Goal: Task Accomplishment & Management: Use online tool/utility

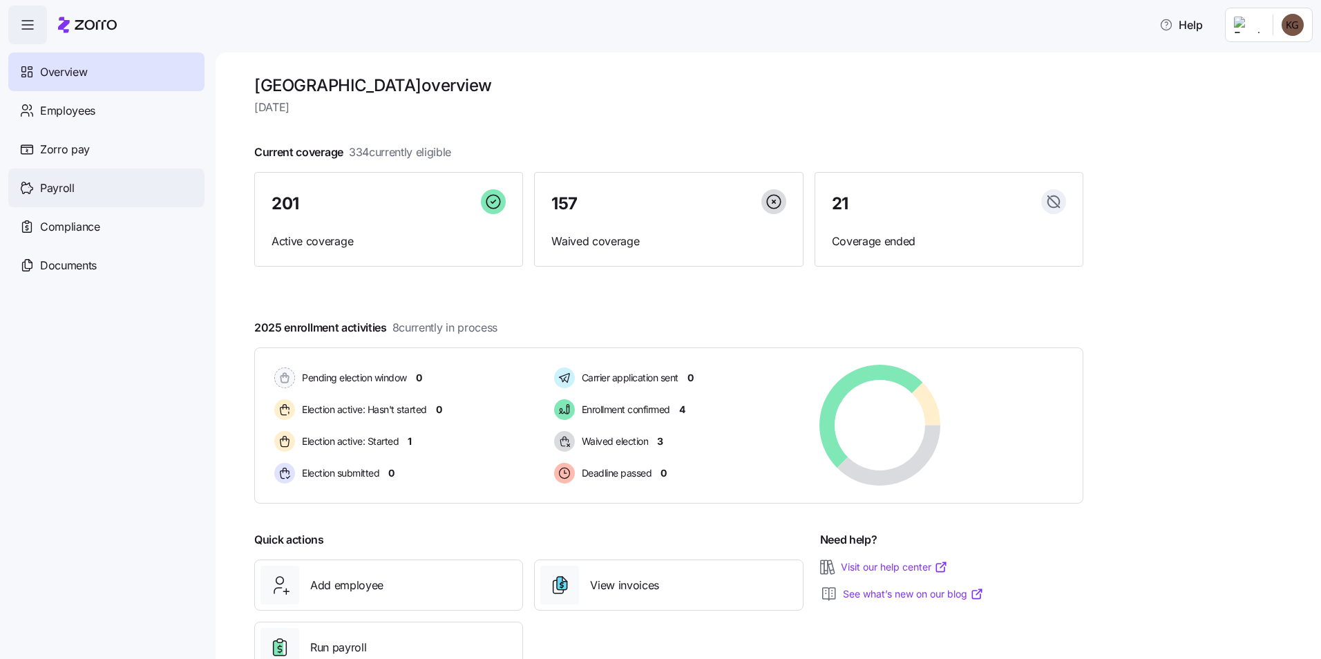
click at [69, 195] on span "Payroll" at bounding box center [57, 188] width 35 height 17
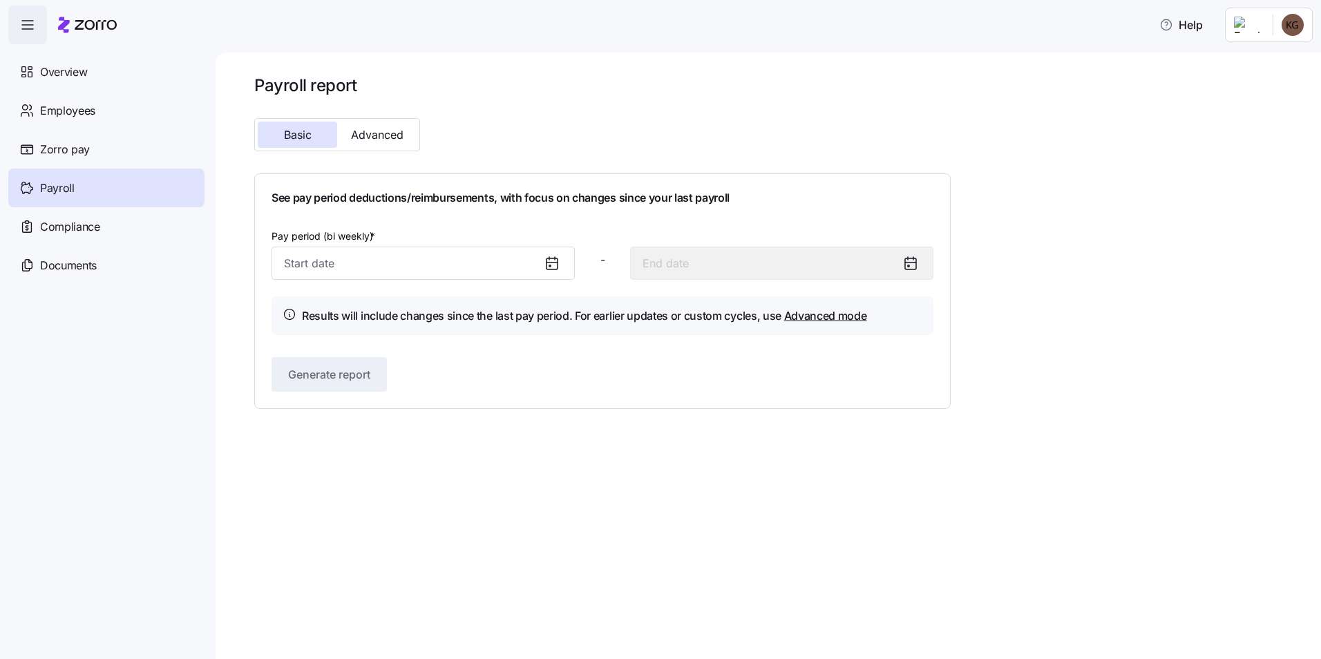
click at [568, 278] on div at bounding box center [557, 263] width 33 height 32
click at [558, 267] on icon at bounding box center [552, 263] width 17 height 17
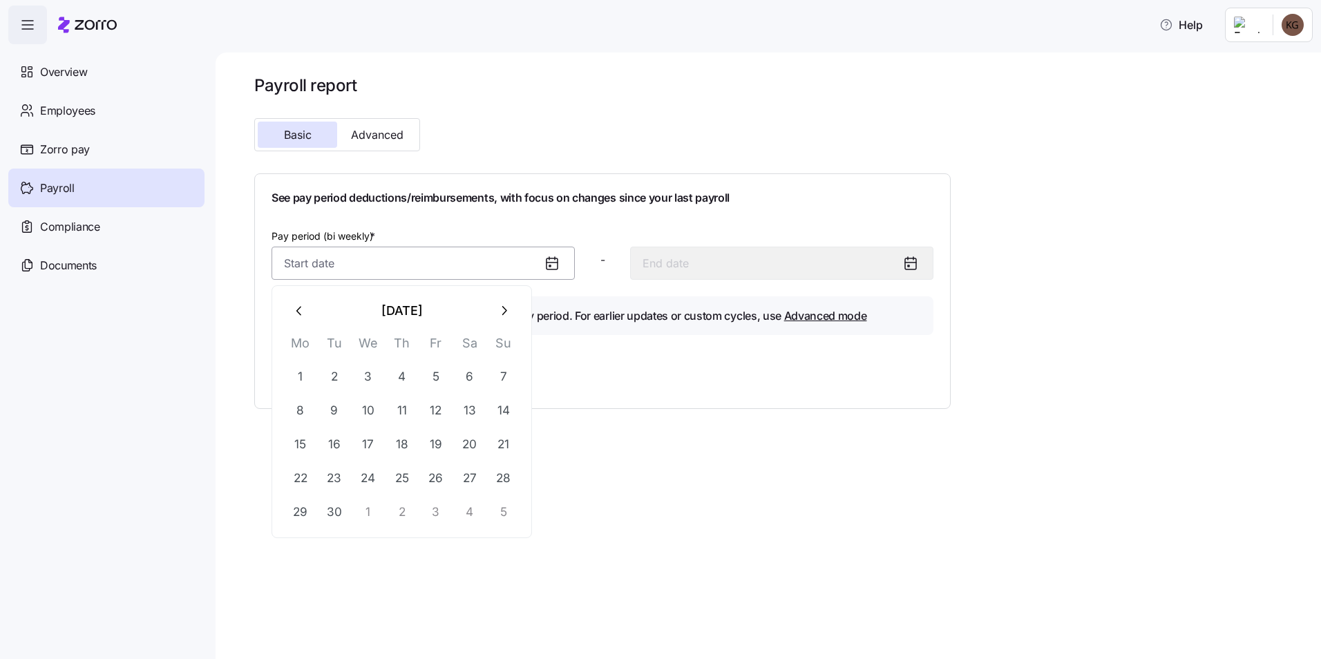
click at [461, 258] on input "Pay period (bi weekly) *" at bounding box center [422, 263] width 303 height 33
click at [506, 370] on button "7" at bounding box center [503, 376] width 33 height 33
type input "[DATE]"
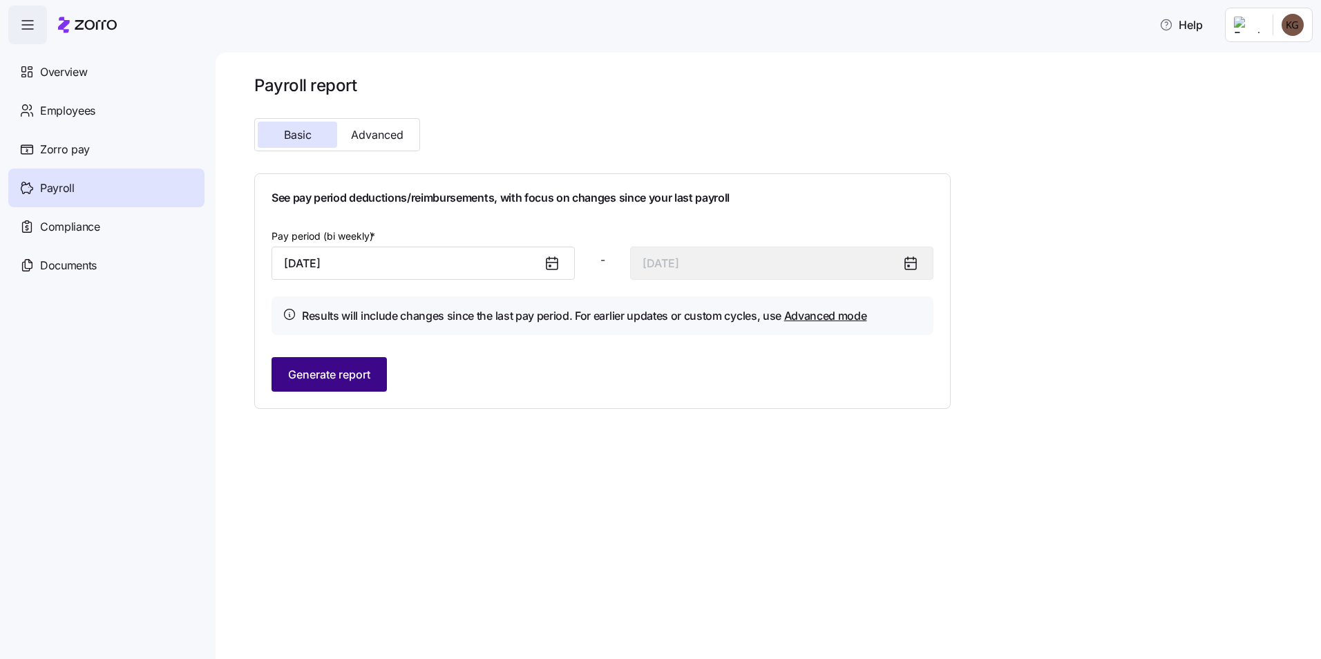
click at [350, 367] on span "Generate report" at bounding box center [329, 374] width 82 height 17
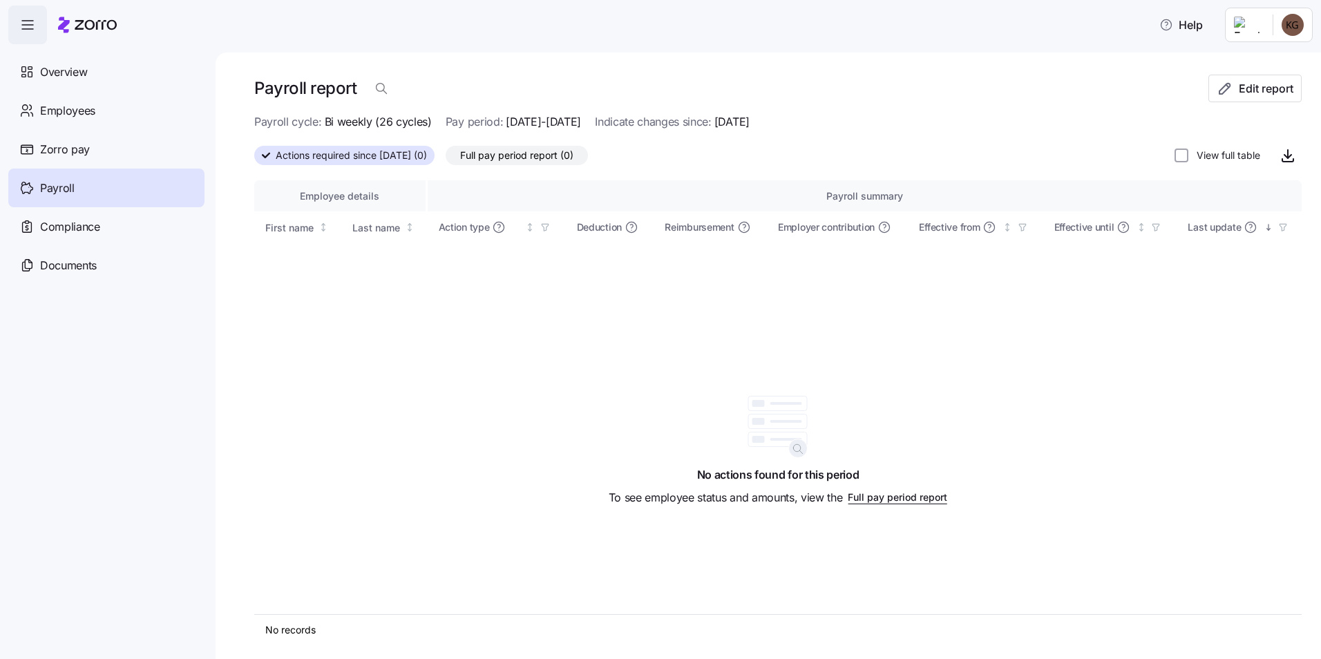
click at [990, 405] on div "Employee details Payroll summary First name Last name Action type Deduction Rei…" at bounding box center [777, 397] width 1047 height 434
